Goal: Transaction & Acquisition: Purchase product/service

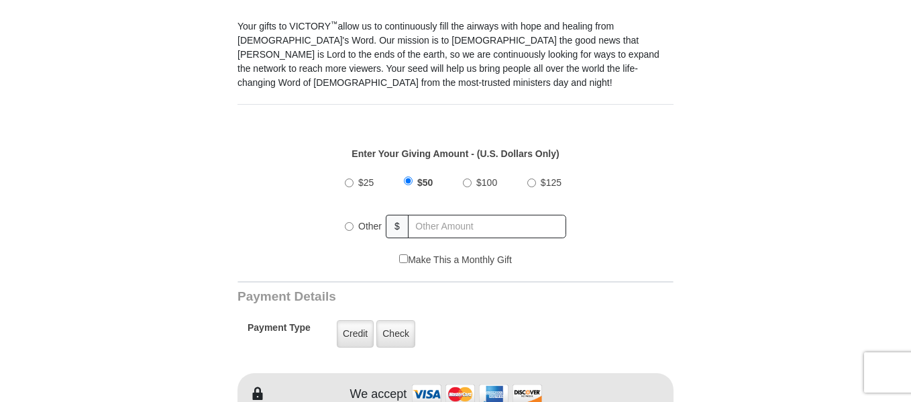
scroll to position [403, 0]
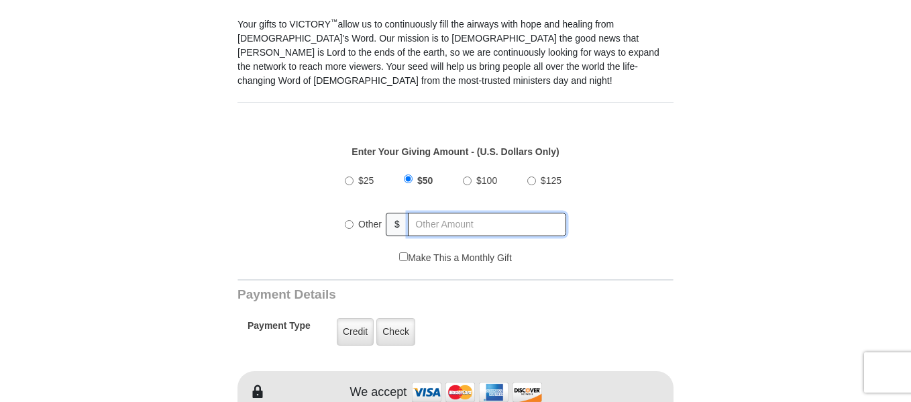
radio input "true"
click at [423, 223] on input "text" at bounding box center [487, 224] width 157 height 23
click at [470, 223] on input "20" at bounding box center [487, 224] width 157 height 23
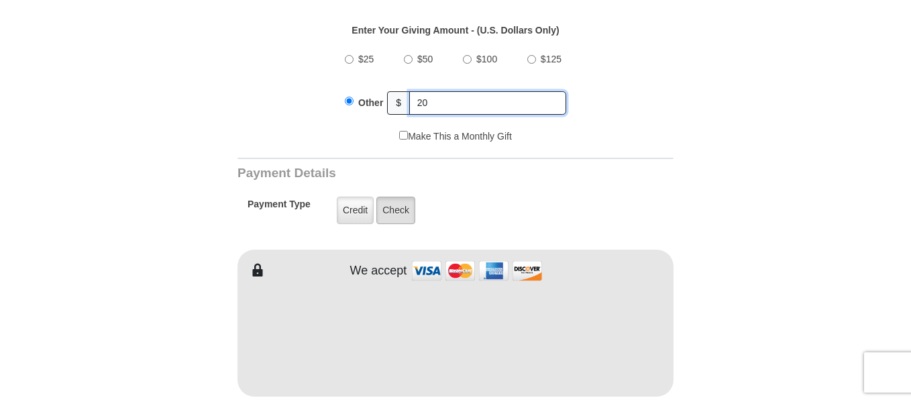
scroll to position [525, 0]
type input "20"
click at [357, 220] on label "Credit" at bounding box center [355, 210] width 37 height 28
click at [0, 0] on input "Credit" at bounding box center [0, 0] width 0 height 0
type input "Les"
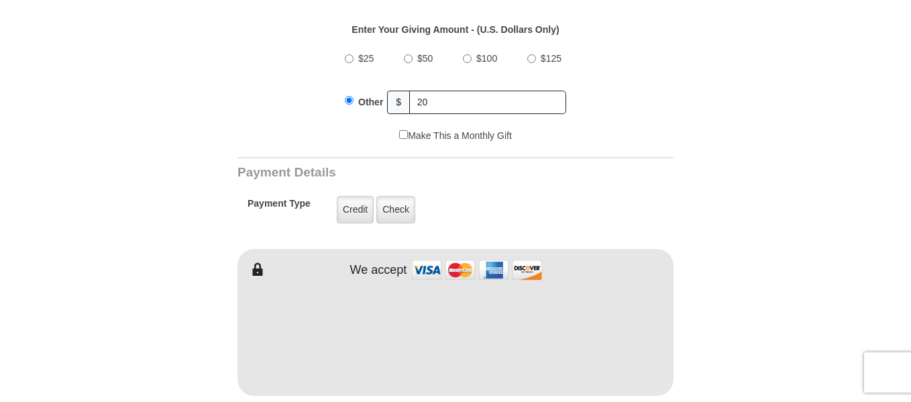
type input "[PERSON_NAME]"
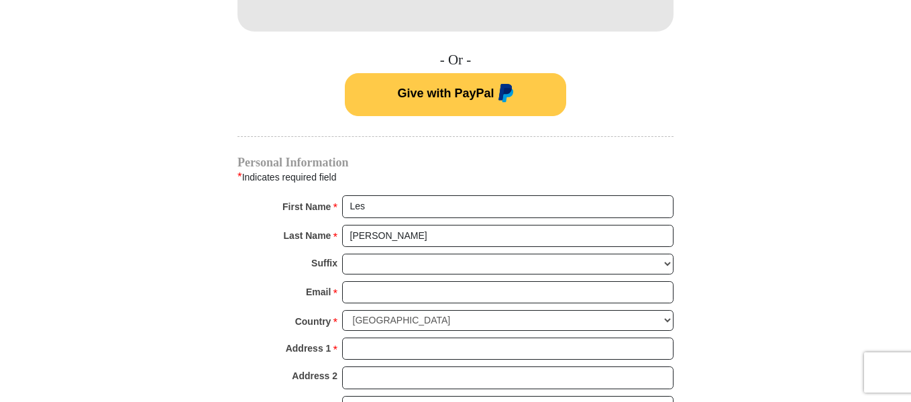
scroll to position [898, 0]
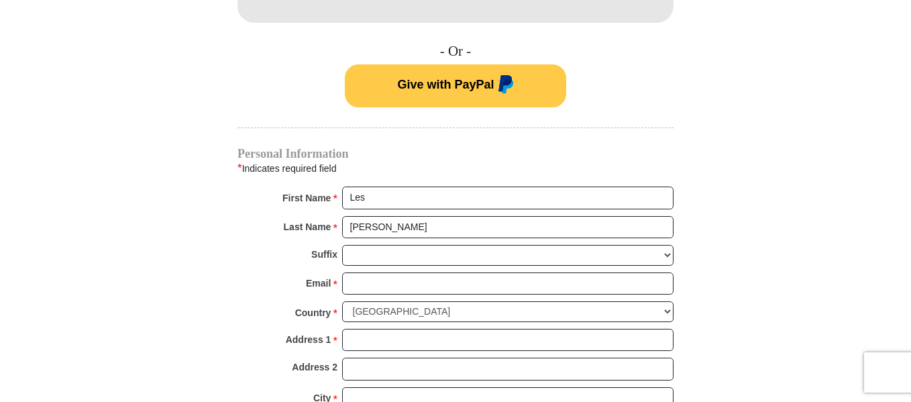
click at [386, 182] on div "Personal Information * Indicates required field First Name * Les Please enter F…" at bounding box center [456, 328] width 436 height 360
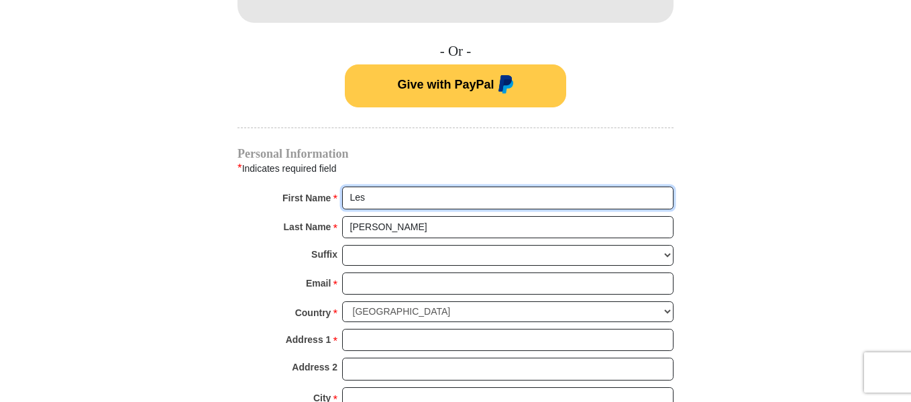
click at [378, 195] on input "Les" at bounding box center [507, 198] width 331 height 23
type input "Les and FGaaleo"
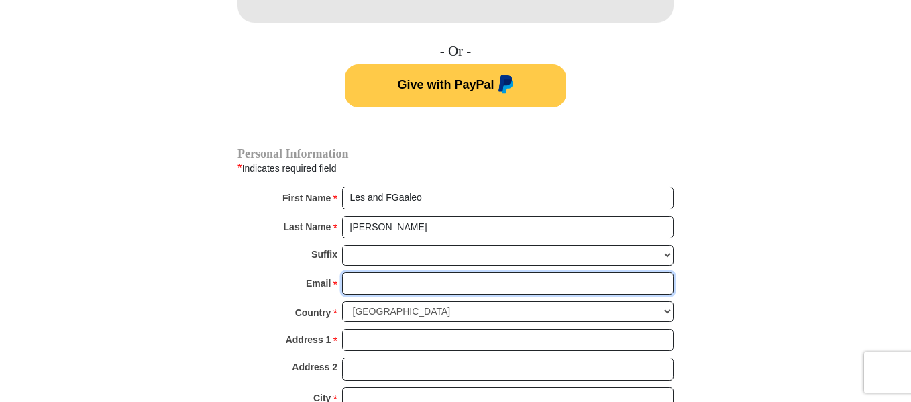
click at [370, 276] on input "Email *" at bounding box center [507, 283] width 331 height 23
type input "[EMAIL_ADDRESS][DOMAIN_NAME]"
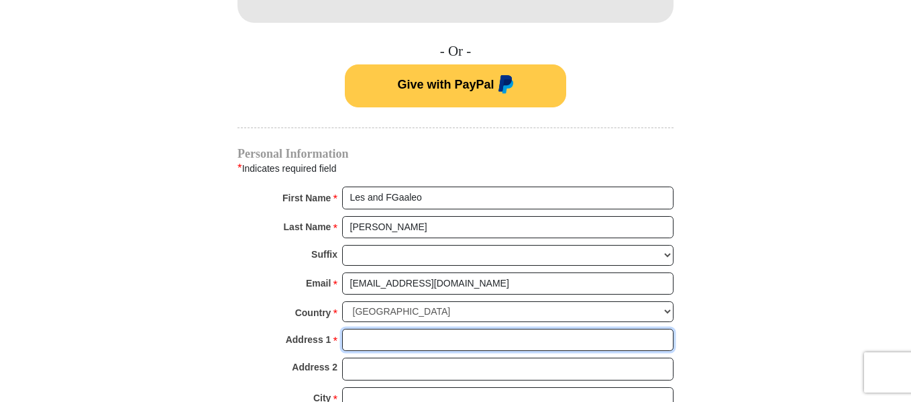
type input "[STREET_ADDRESS]"
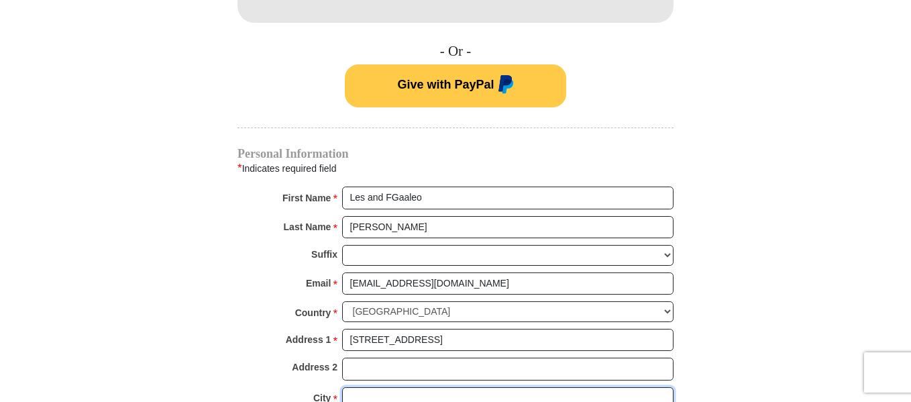
type input "Gold Hill"
select select "OR"
type input "97525"
type input "5412265378"
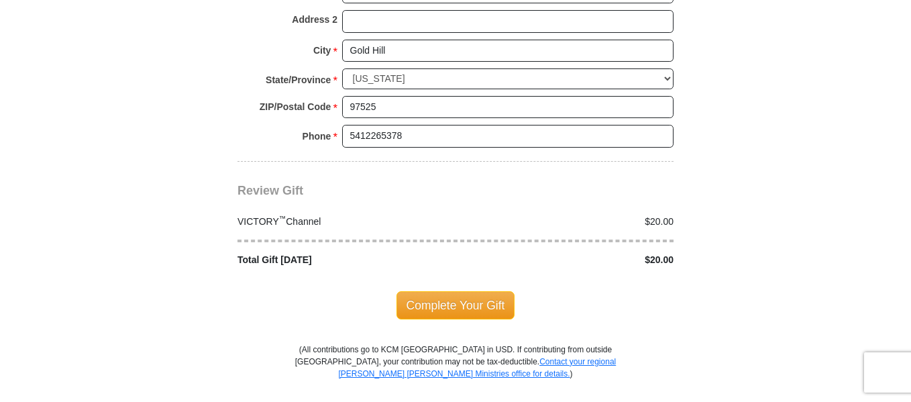
scroll to position [1282, 0]
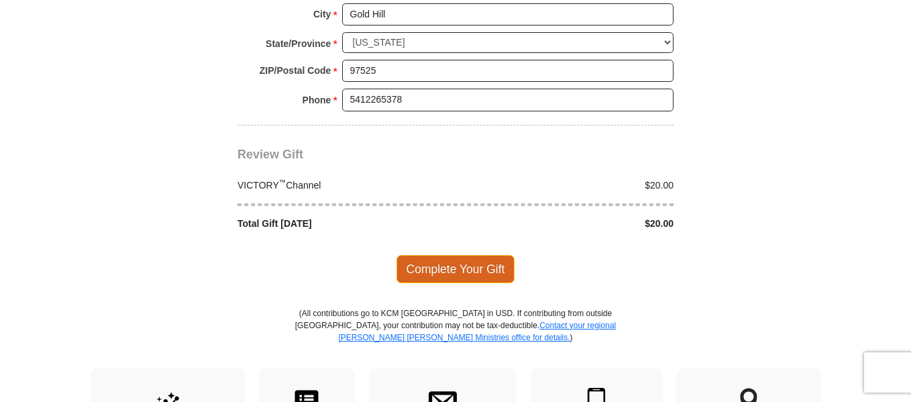
click at [474, 270] on span "Complete Your Gift" at bounding box center [456, 269] width 119 height 28
